Goal: Task Accomplishment & Management: Complete application form

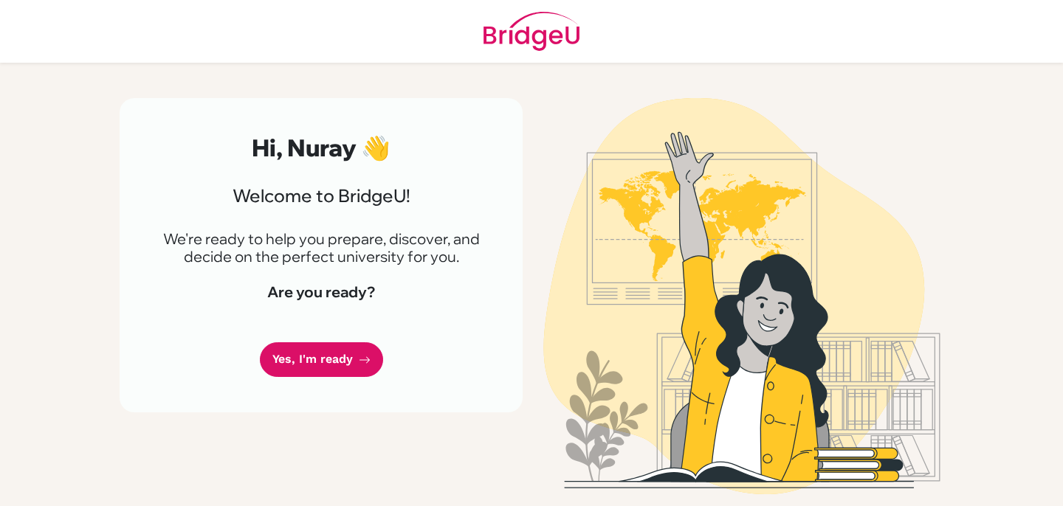
click at [259, 346] on div "Hi, Nuray 👋 Welcome to [GEOGRAPHIC_DATA]! We're ready to help you prepare, disc…" at bounding box center [321, 255] width 403 height 314
click at [283, 351] on link "Yes, I'm ready" at bounding box center [321, 360] width 123 height 35
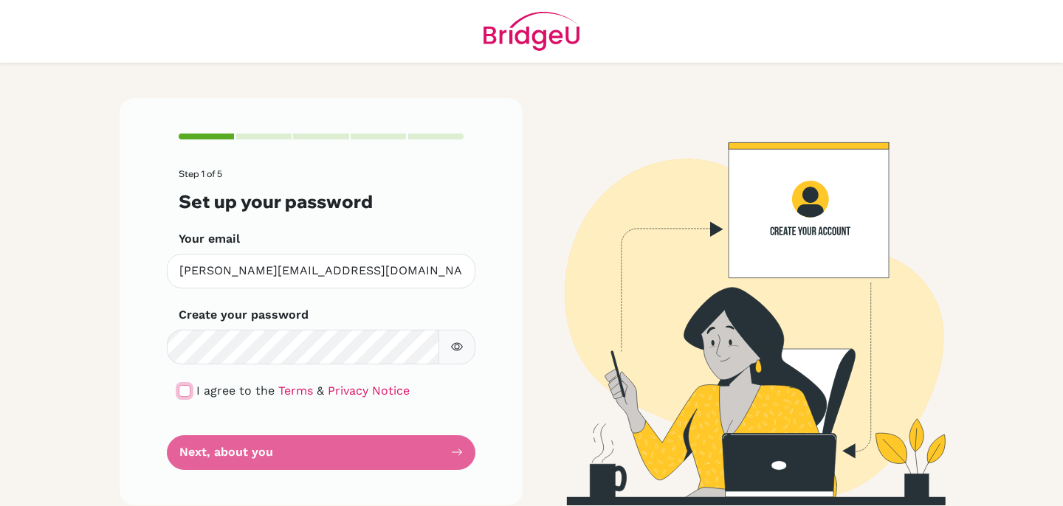
click at [183, 396] on input "checkbox" at bounding box center [185, 391] width 12 height 12
checkbox input "true"
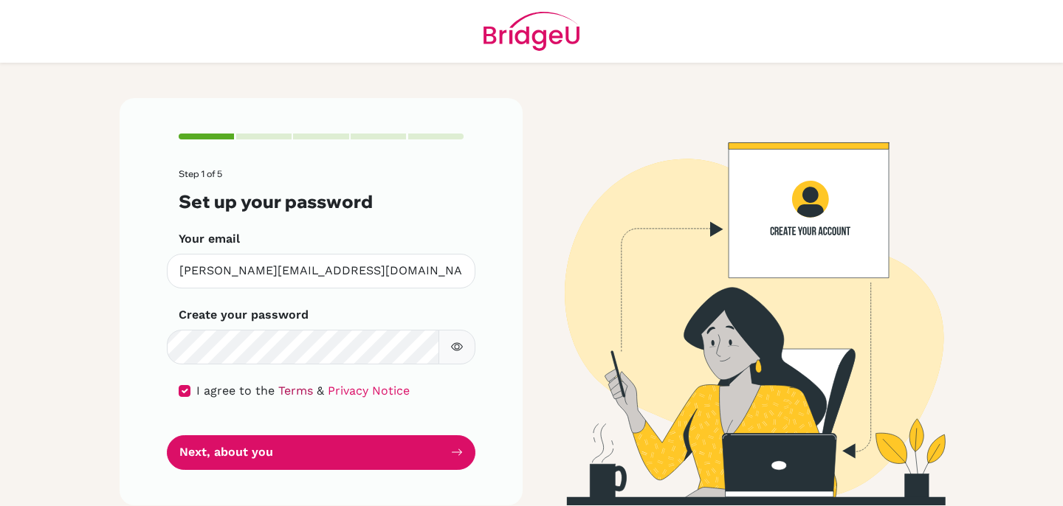
click at [286, 392] on link "Terms" at bounding box center [295, 391] width 35 height 14
click at [359, 397] on link "Privacy Notice" at bounding box center [369, 391] width 82 height 14
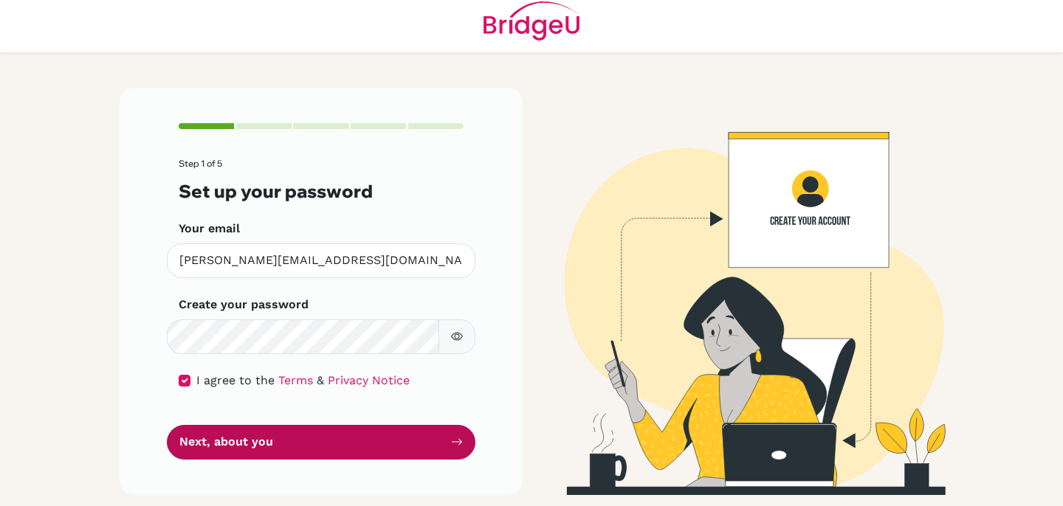
click at [388, 455] on button "Next, about you" at bounding box center [321, 442] width 309 height 35
